Goal: Transaction & Acquisition: Download file/media

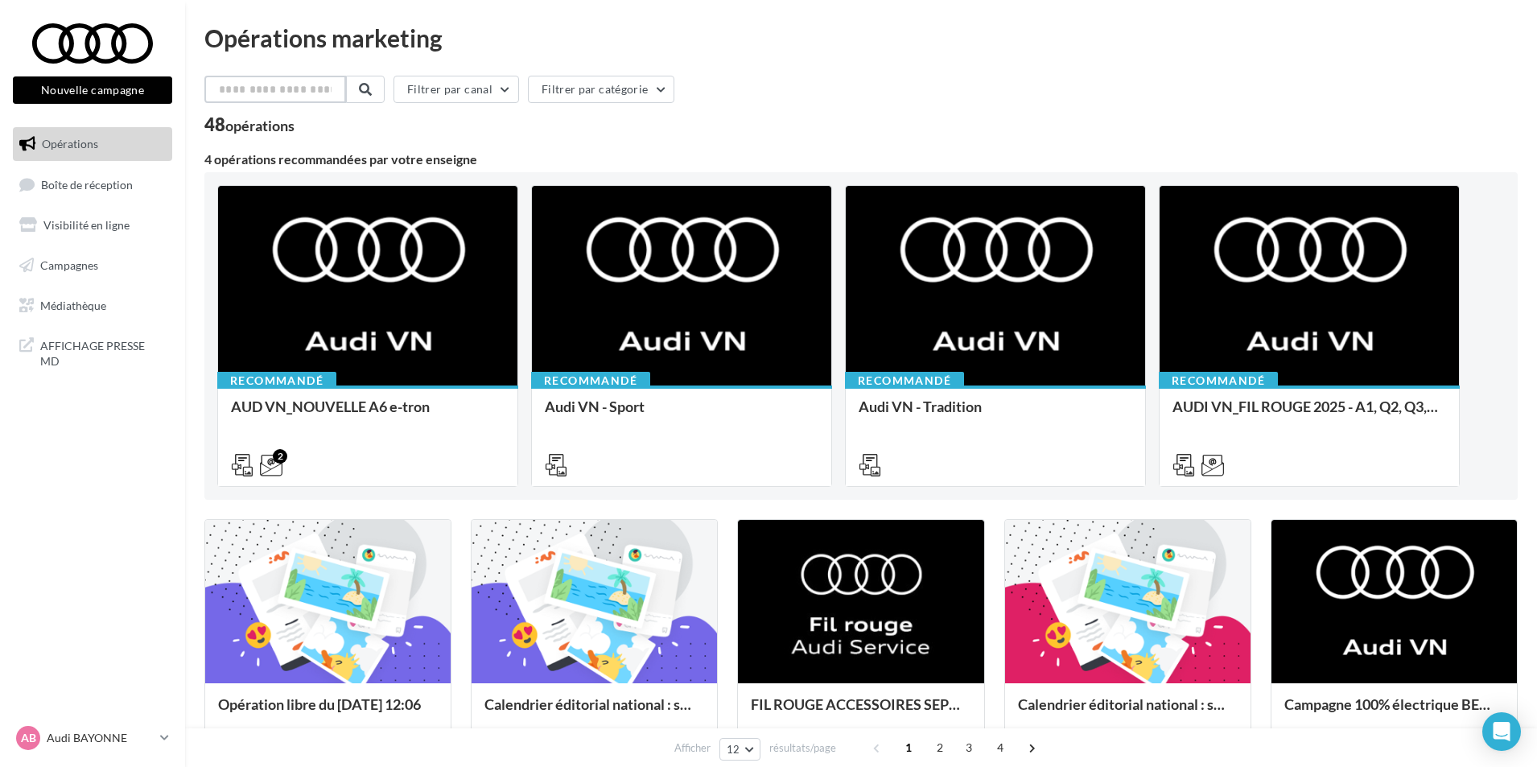
click at [283, 97] on input "text" at bounding box center [275, 89] width 142 height 27
click at [86, 269] on span "Campagnes" at bounding box center [69, 265] width 58 height 14
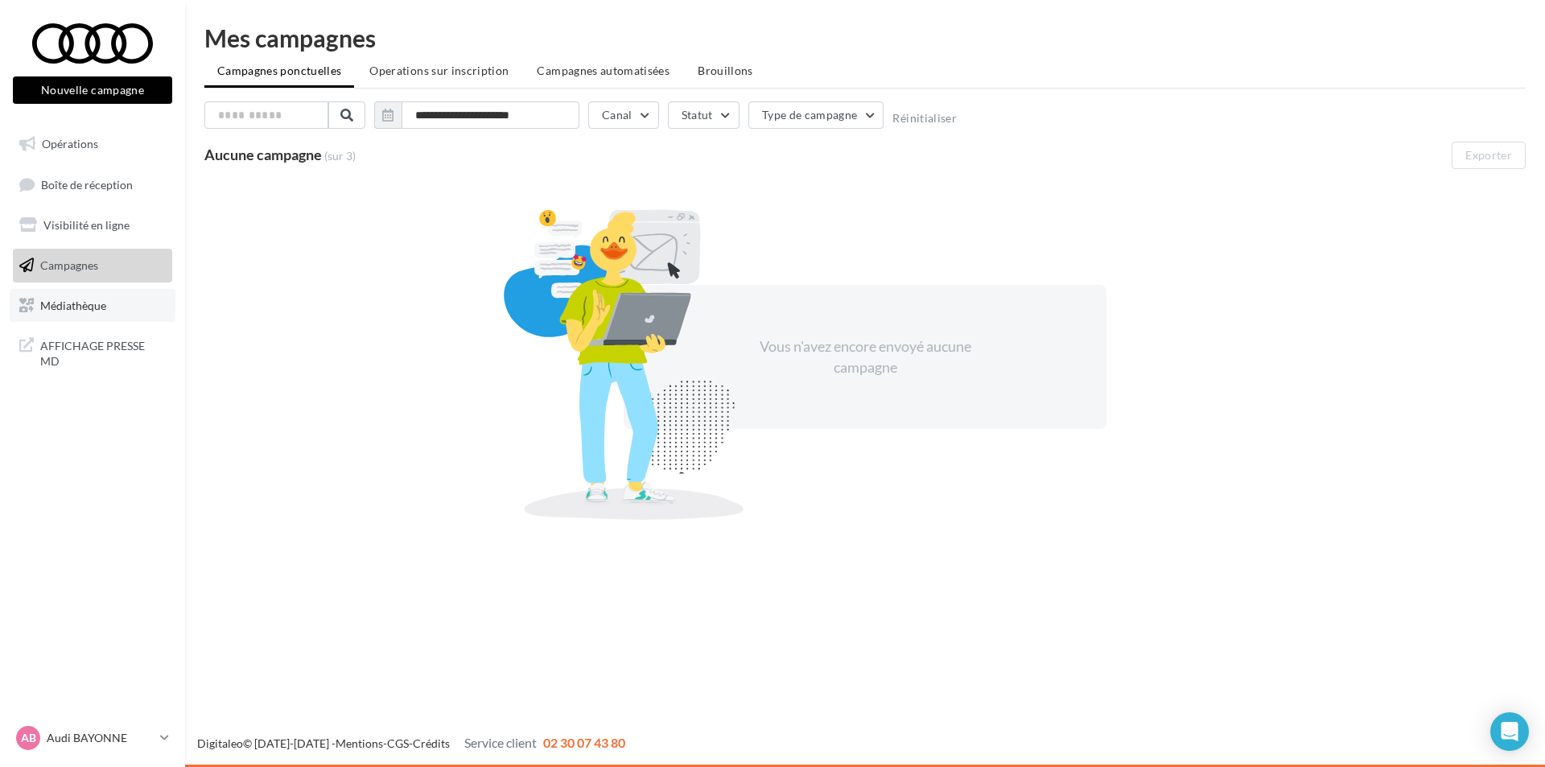
click at [116, 320] on link "Médiathèque" at bounding box center [93, 306] width 166 height 34
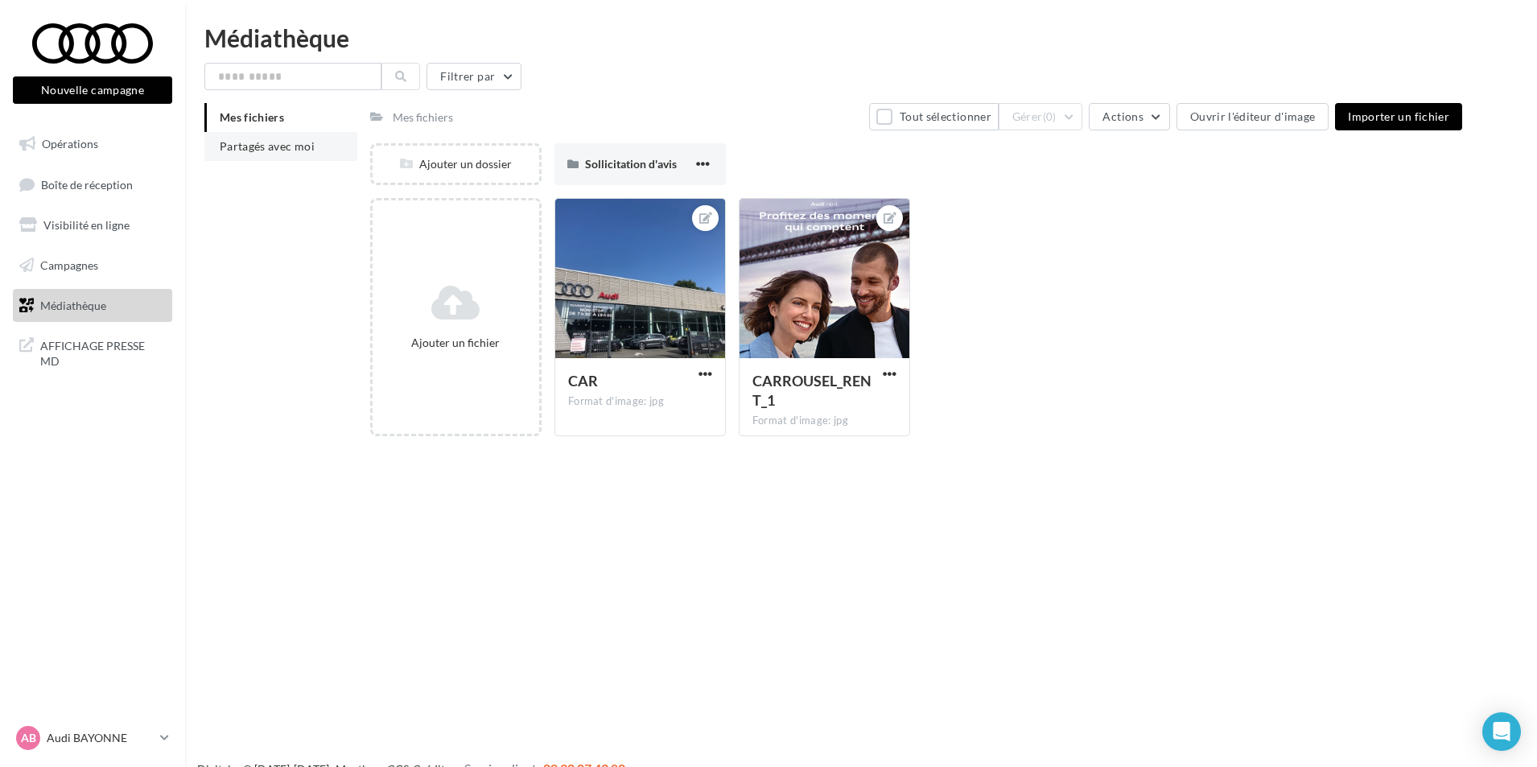
click at [266, 144] on span "Partagés avec moi" at bounding box center [267, 146] width 95 height 14
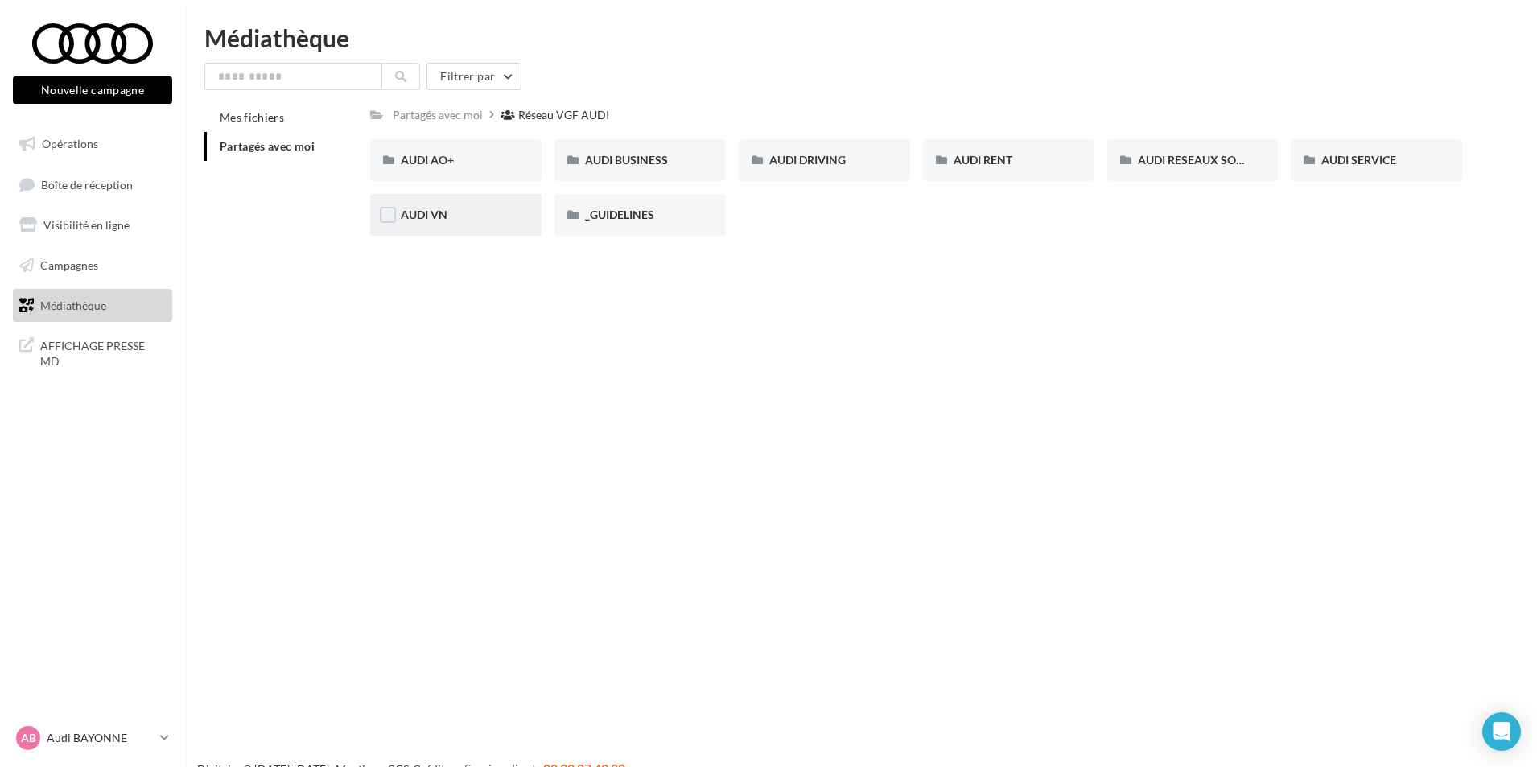
click at [457, 205] on div "AUDI VN" at bounding box center [455, 215] width 171 height 42
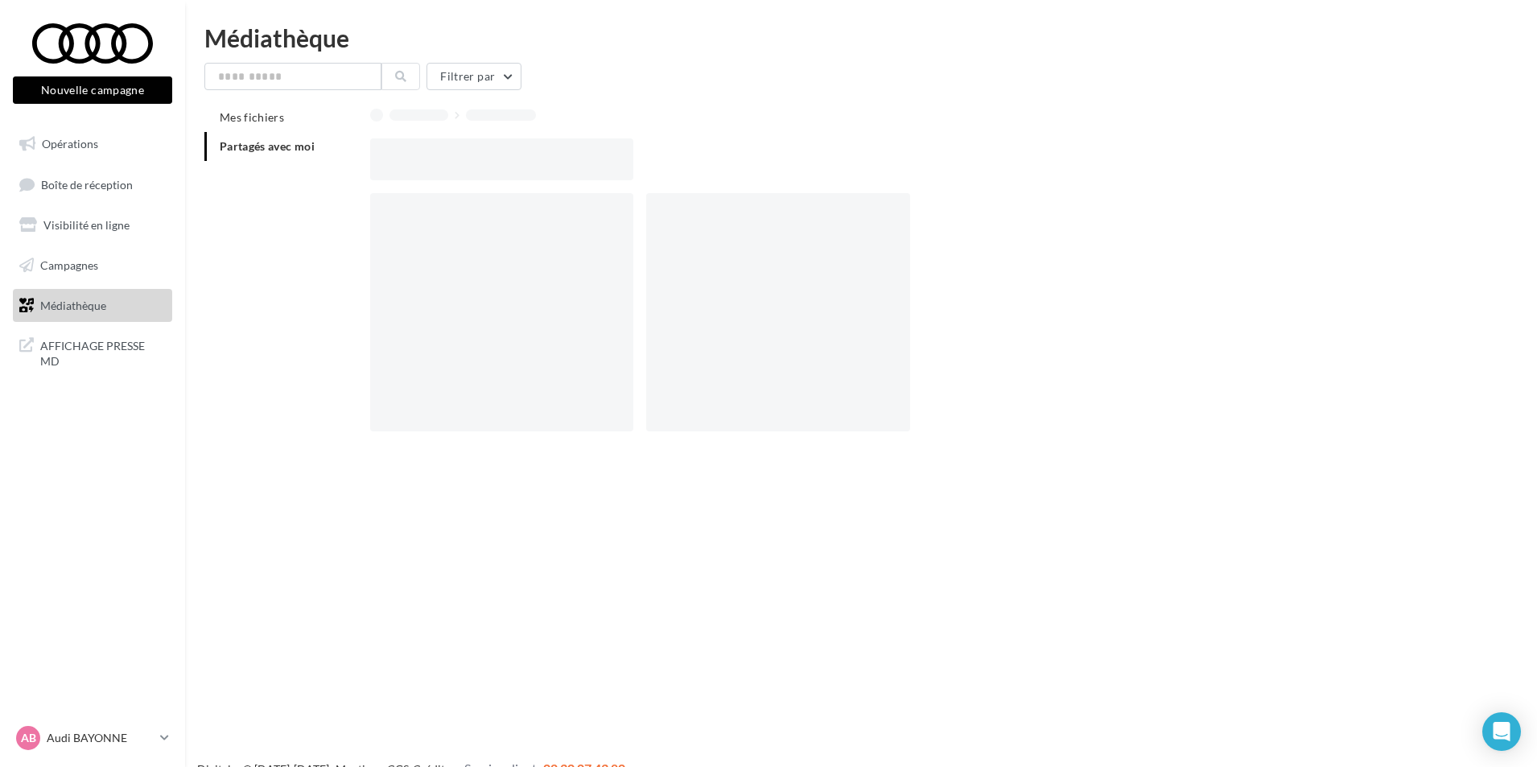
click at [457, 205] on div at bounding box center [501, 312] width 263 height 238
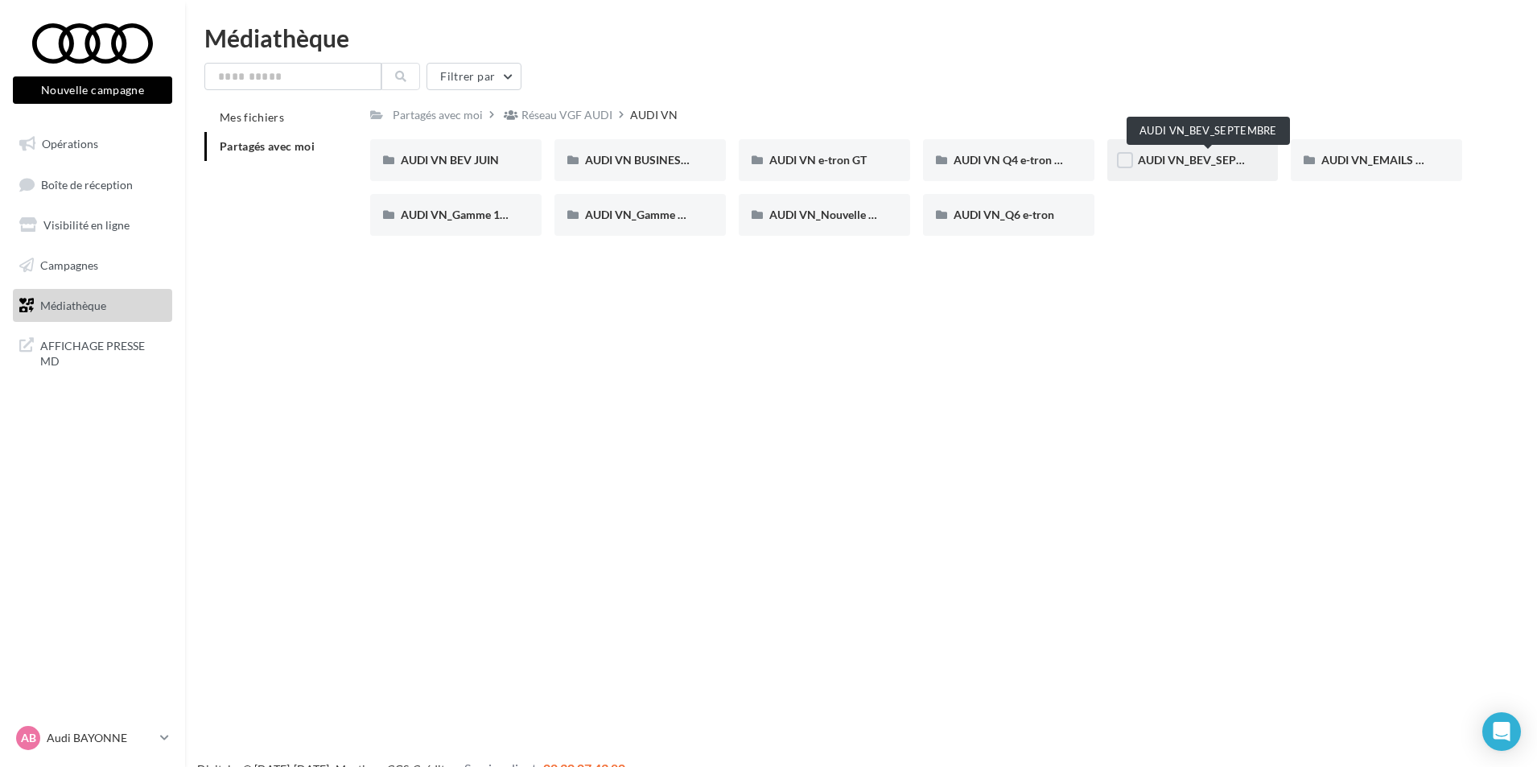
click at [1194, 162] on span "AUDI VN_BEV_SEPTEMBRE" at bounding box center [1209, 160] width 142 height 14
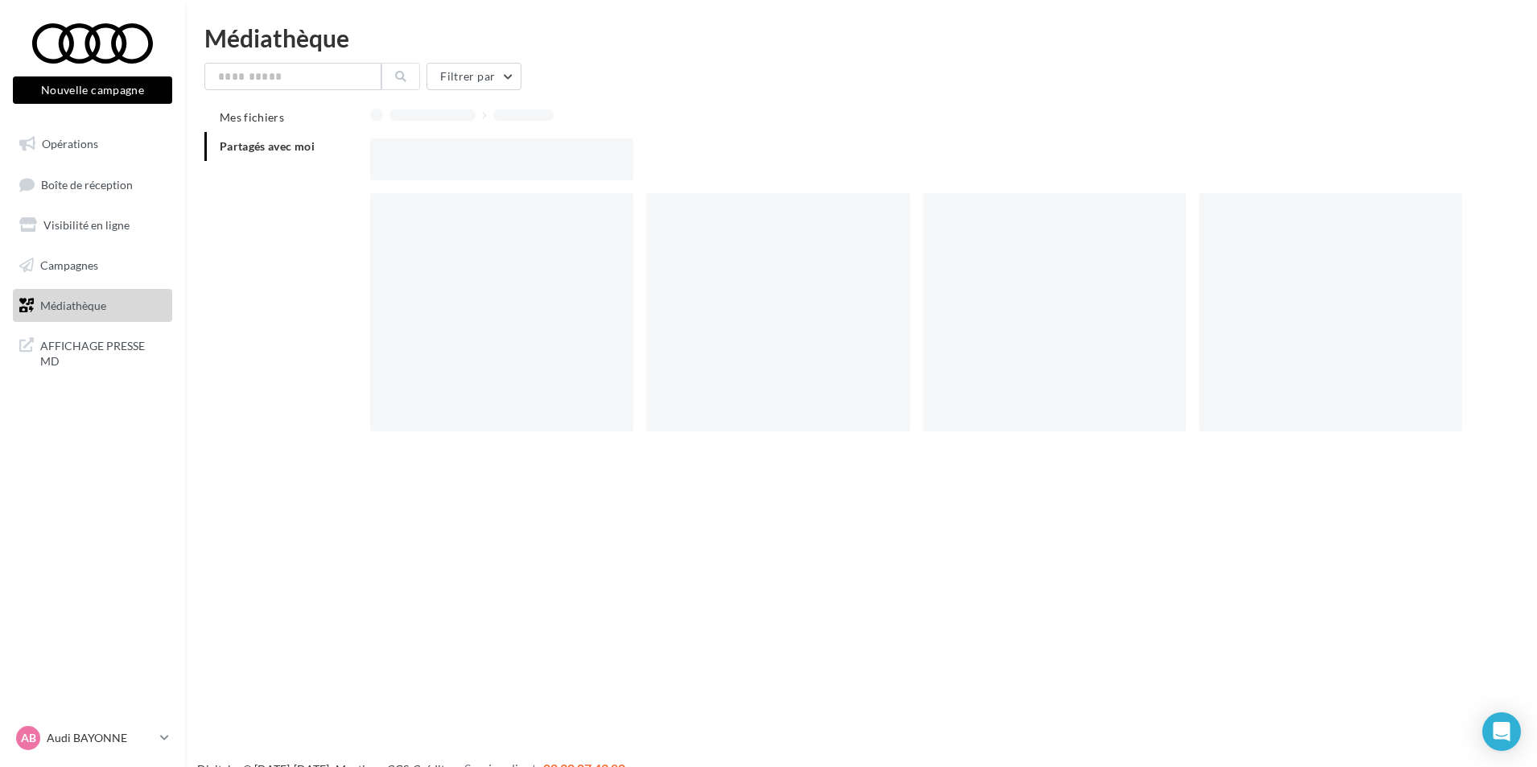
click at [1194, 162] on div at bounding box center [922, 159] width 1105 height 42
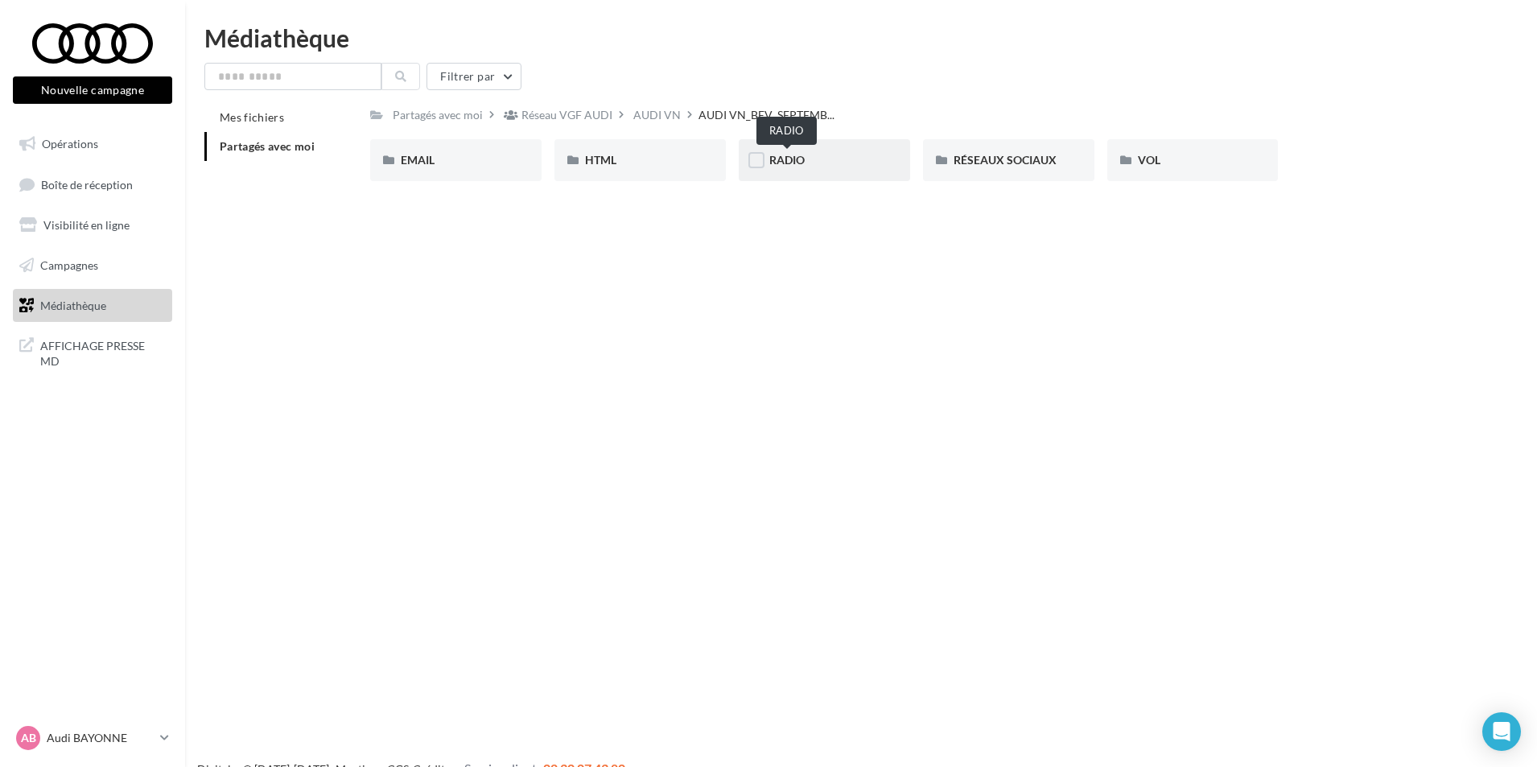
click at [791, 155] on span "RADIO" at bounding box center [786, 160] width 35 height 14
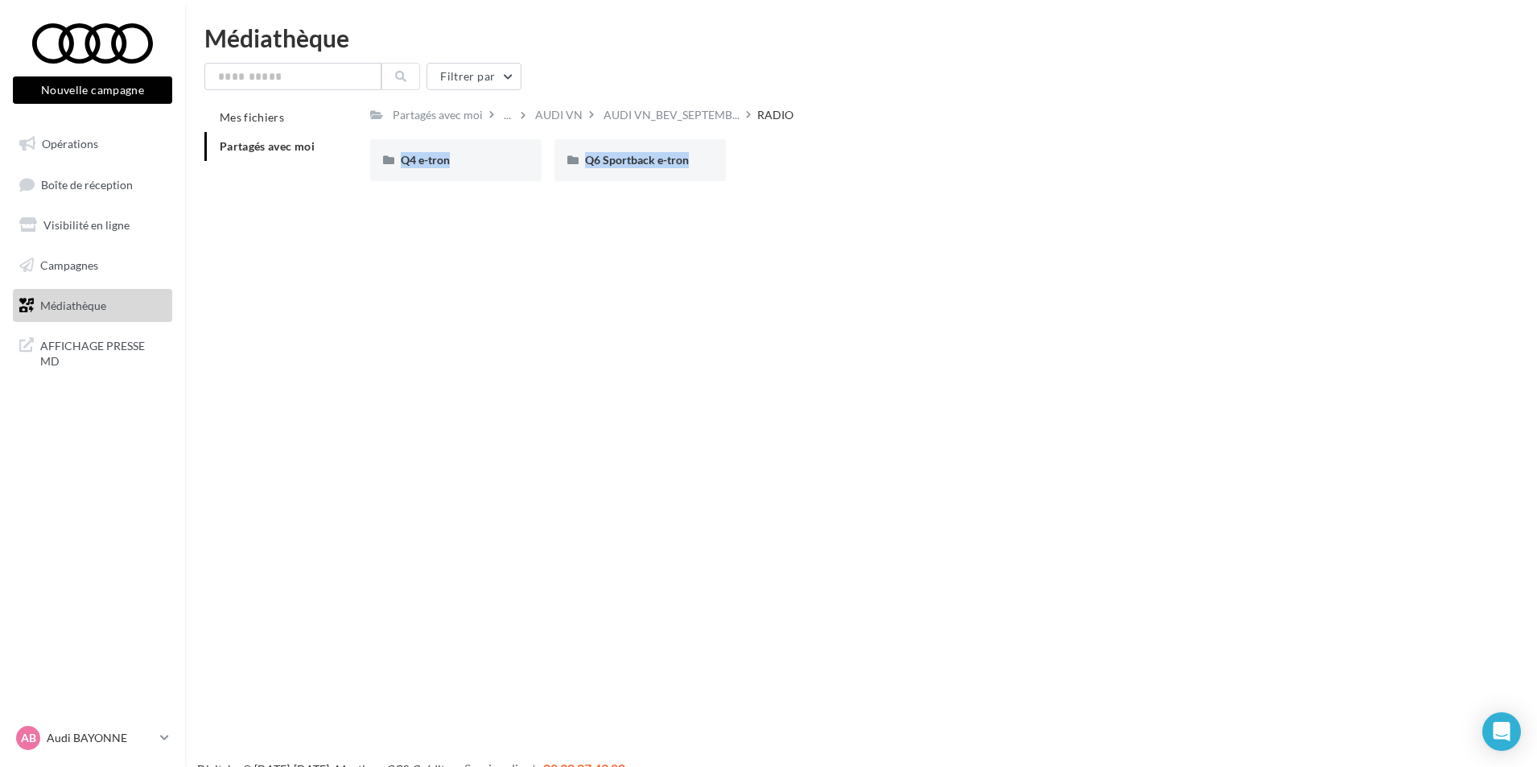
click at [791, 155] on div "Q4 e-tron Q4 e-tron Q6 Sportback e-tron Q6 Sportback e-tron" at bounding box center [922, 166] width 1105 height 55
click at [445, 161] on span "Q4 e-tron" at bounding box center [425, 160] width 49 height 14
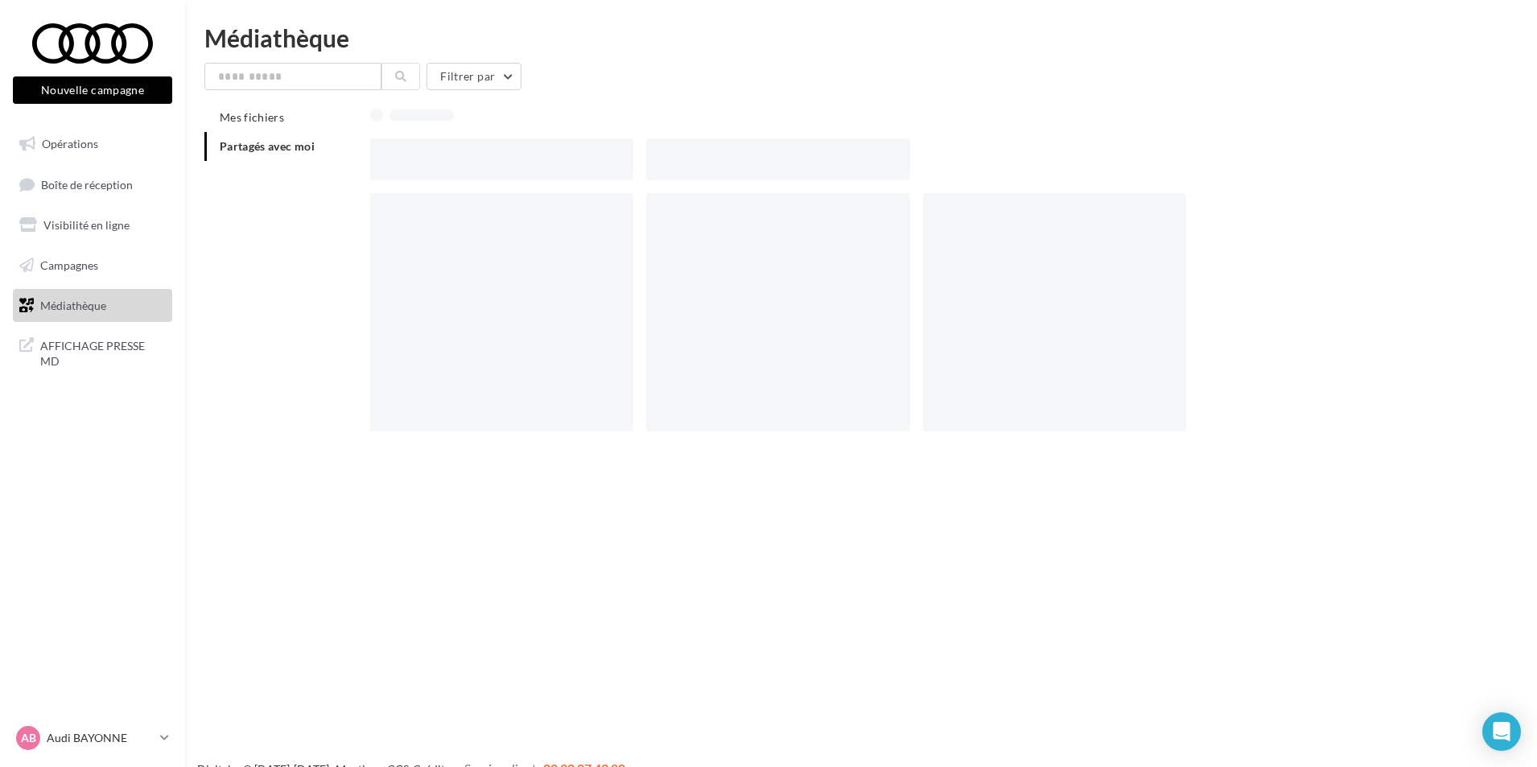
click at [445, 161] on div at bounding box center [501, 159] width 263 height 42
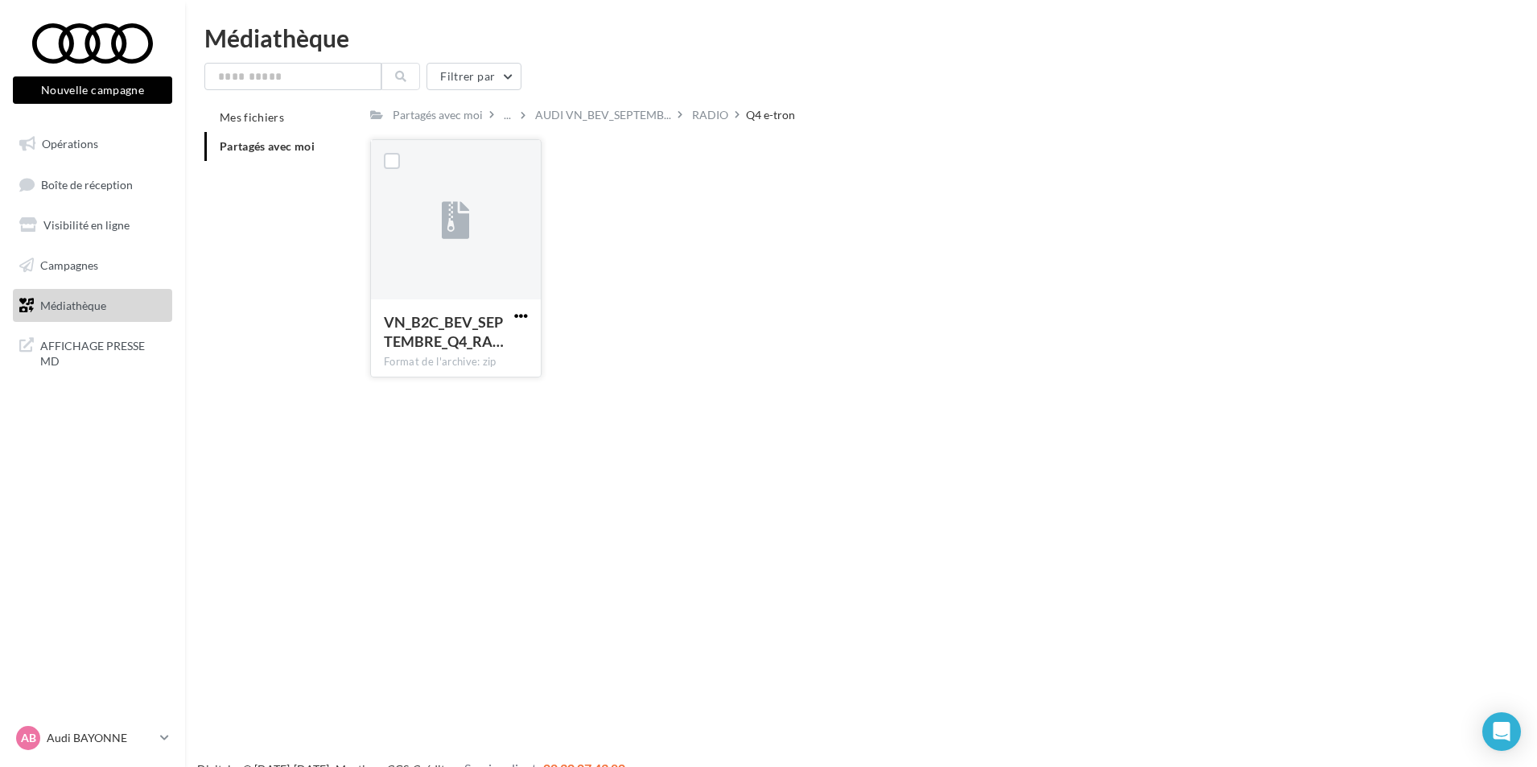
click at [522, 315] on span "button" at bounding box center [521, 316] width 14 height 14
click at [431, 344] on button "Télécharger" at bounding box center [450, 348] width 161 height 42
